Goal: Task Accomplishment & Management: Manage account settings

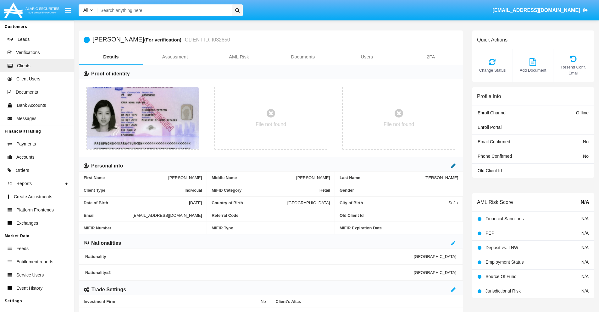
click at [454, 166] on icon at bounding box center [454, 165] width 4 height 5
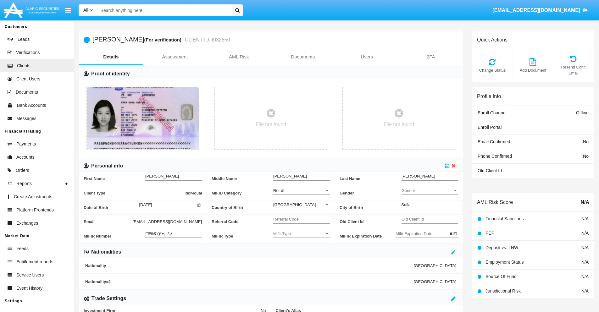
type input "!"$%&'()*+,-./:;\"
click at [447, 166] on icon at bounding box center [447, 165] width 4 height 5
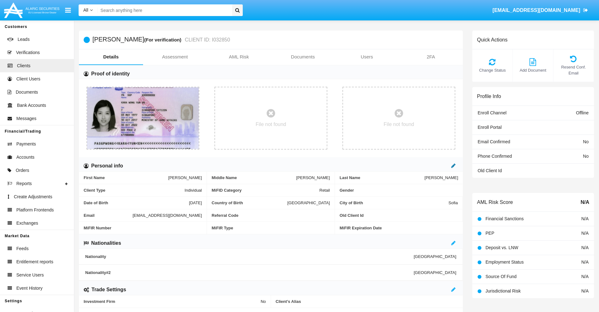
click at [454, 166] on icon at bounding box center [454, 165] width 4 height 5
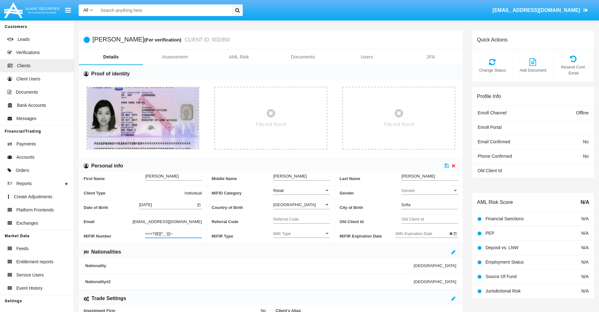
type input "<=>?@[]^_`{|}~"
click at [447, 166] on icon at bounding box center [447, 165] width 4 height 5
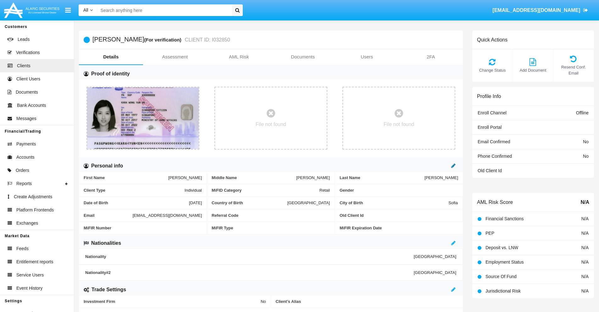
click at [454, 166] on icon at bounding box center [454, 165] width 4 height 5
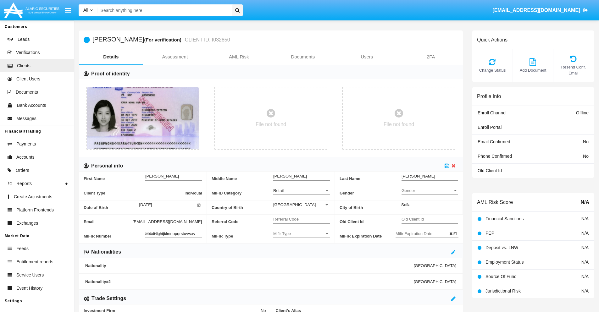
type input "abcdefghijklmnopqrstuvwxyz"
click at [447, 166] on icon at bounding box center [447, 165] width 4 height 5
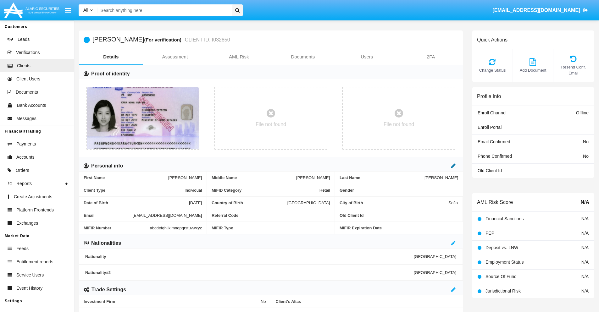
click at [454, 166] on icon at bounding box center [454, 165] width 4 height 5
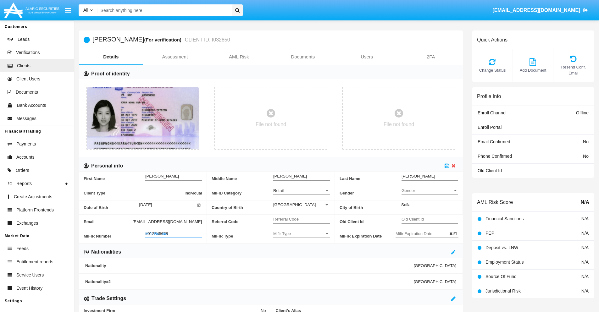
type input "#0123456789"
click at [447, 166] on icon at bounding box center [447, 165] width 4 height 5
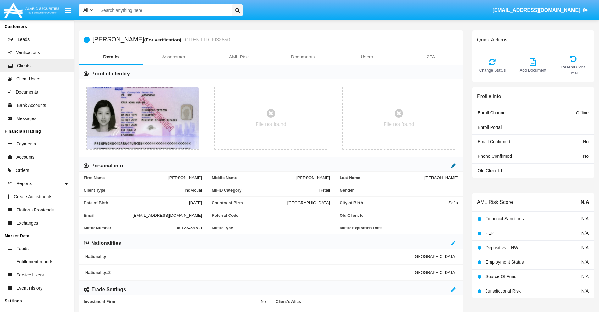
click at [454, 166] on icon at bounding box center [454, 165] width 4 height 5
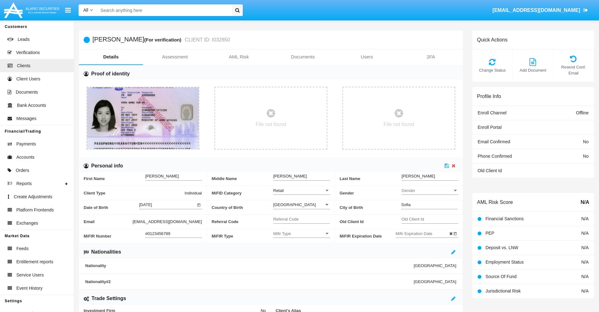
click at [174, 234] on input "#0123456789" at bounding box center [173, 233] width 57 height 5
click at [447, 166] on icon at bounding box center [447, 165] width 4 height 5
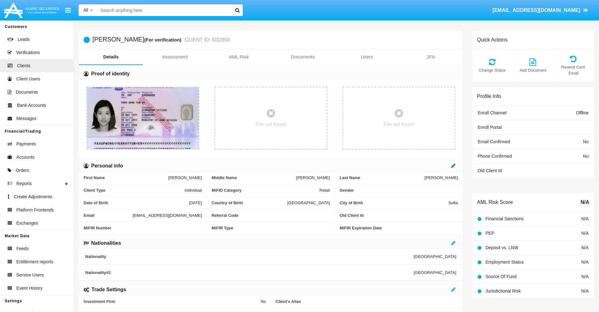
click at [454, 166] on icon at bounding box center [454, 165] width 4 height 5
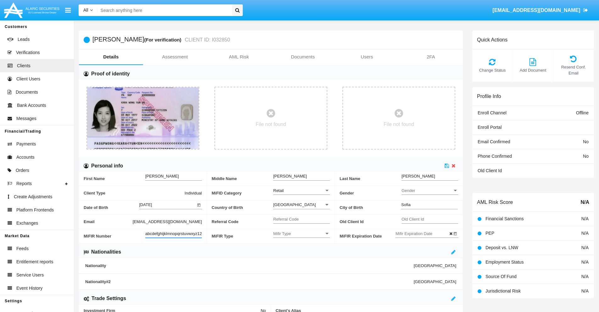
scroll to position [0, 4]
type input "abcdefghijklmnopqrstuvwxyz1234"
click at [447, 166] on icon at bounding box center [447, 165] width 4 height 5
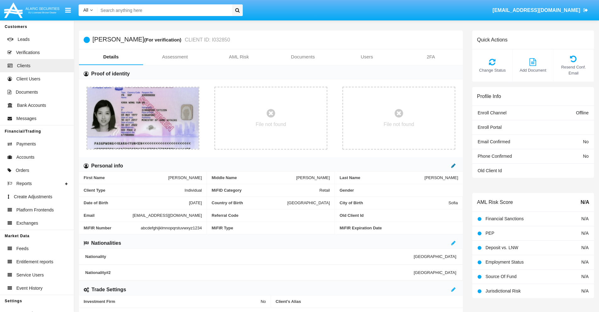
click at [454, 166] on icon at bounding box center [454, 165] width 4 height 5
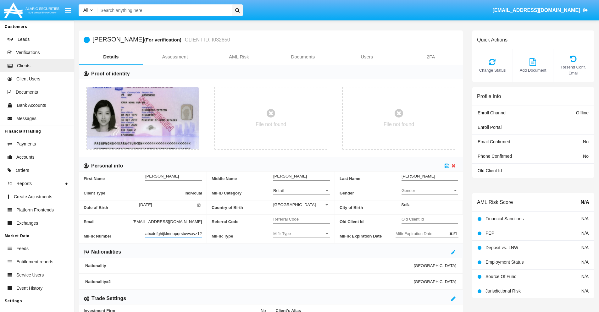
scroll to position [0, 7]
type input "abcdefghijklmnopqrstuvwxyz12345"
click at [447, 166] on icon at bounding box center [447, 165] width 4 height 5
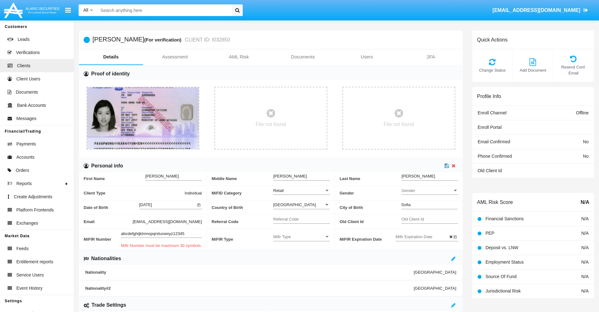
scroll to position [0, 0]
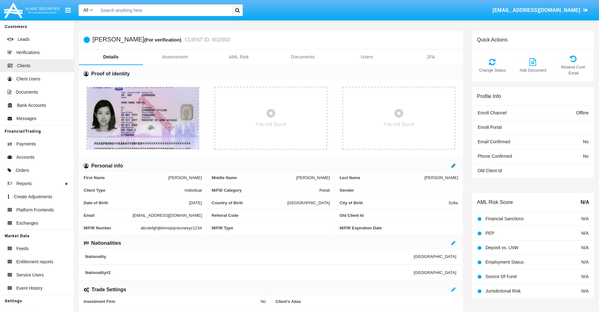
click at [454, 166] on icon at bounding box center [454, 165] width 4 height 5
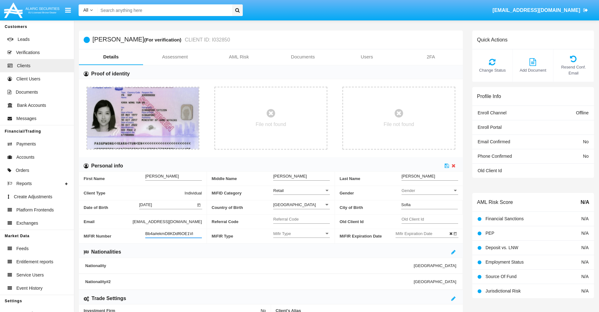
type input "Bb4a#ekmD8KDdf6OE1Vi"
click at [302, 234] on span "Mifir Type" at bounding box center [298, 233] width 51 height 5
click at [302, 250] on span "CONCAT" at bounding box center [301, 250] width 57 height 12
click at [424, 234] on input "Mifir Expiration Date" at bounding box center [424, 233] width 57 height 5
click at [415, 128] on span "[DATE]" at bounding box center [409, 128] width 14 height 5
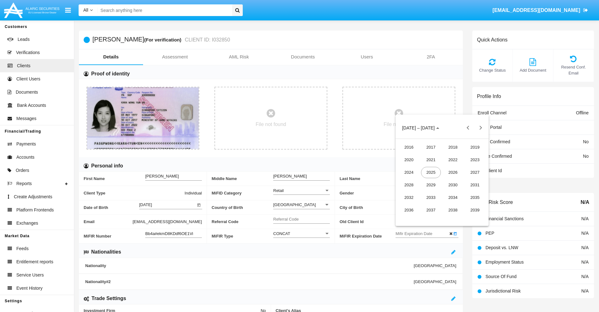
click at [453, 185] on div "2030" at bounding box center [453, 185] width 20 height 11
click at [409, 160] on div "JAN" at bounding box center [409, 159] width 20 height 11
click at [430, 168] on div "1" at bounding box center [429, 167] width 11 height 11
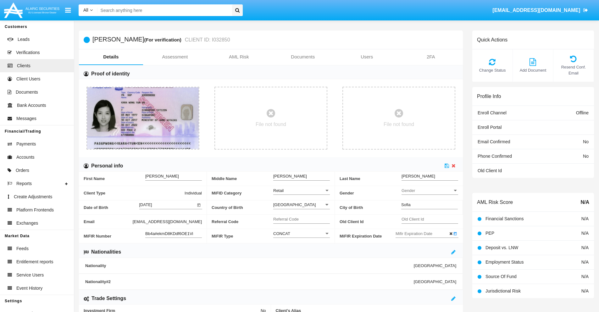
type input "[DATE]"
click at [447, 166] on icon at bounding box center [447, 165] width 4 height 5
